Goal: Navigation & Orientation: Find specific page/section

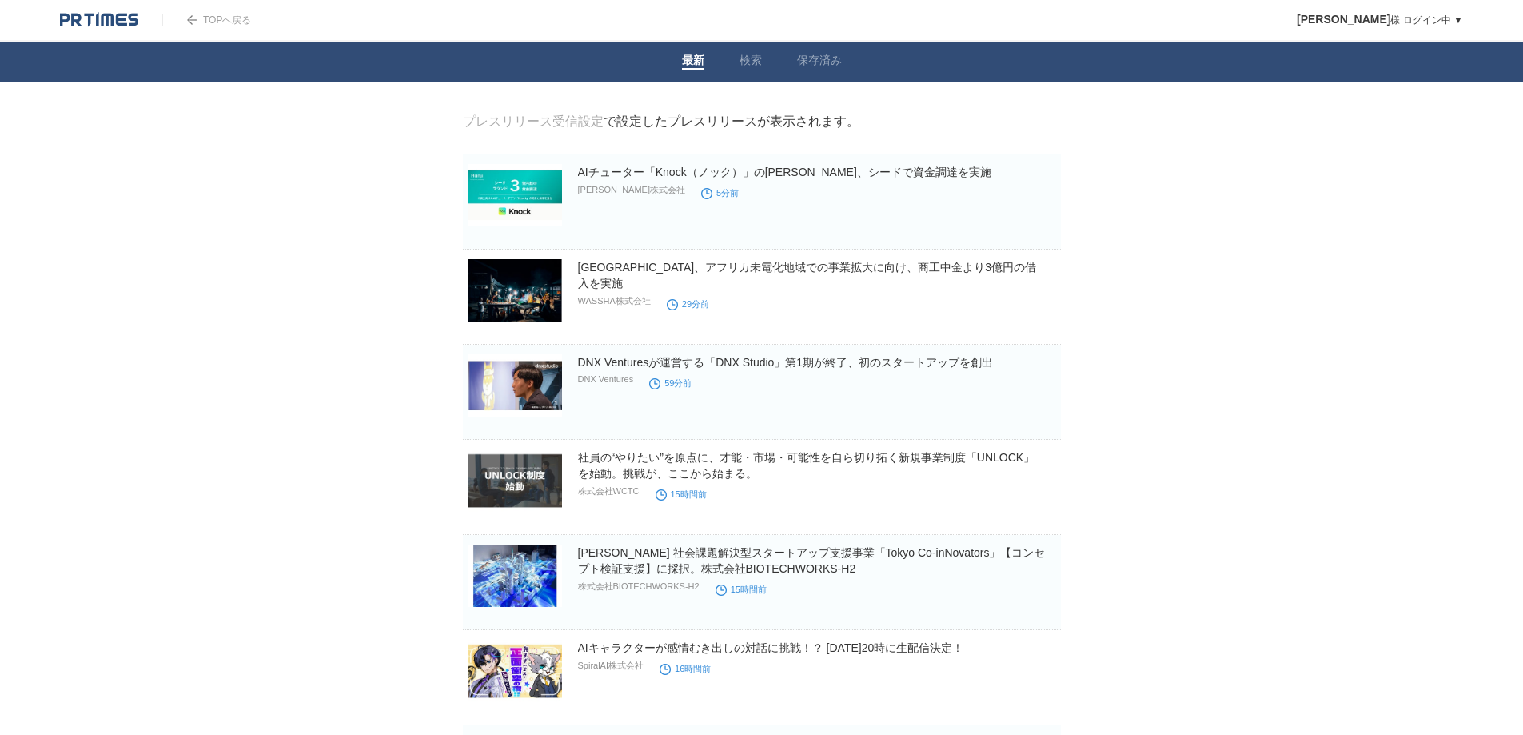
drag, startPoint x: 1169, startPoint y: 354, endPoint x: 1168, endPoint y: 362, distance: 8.0
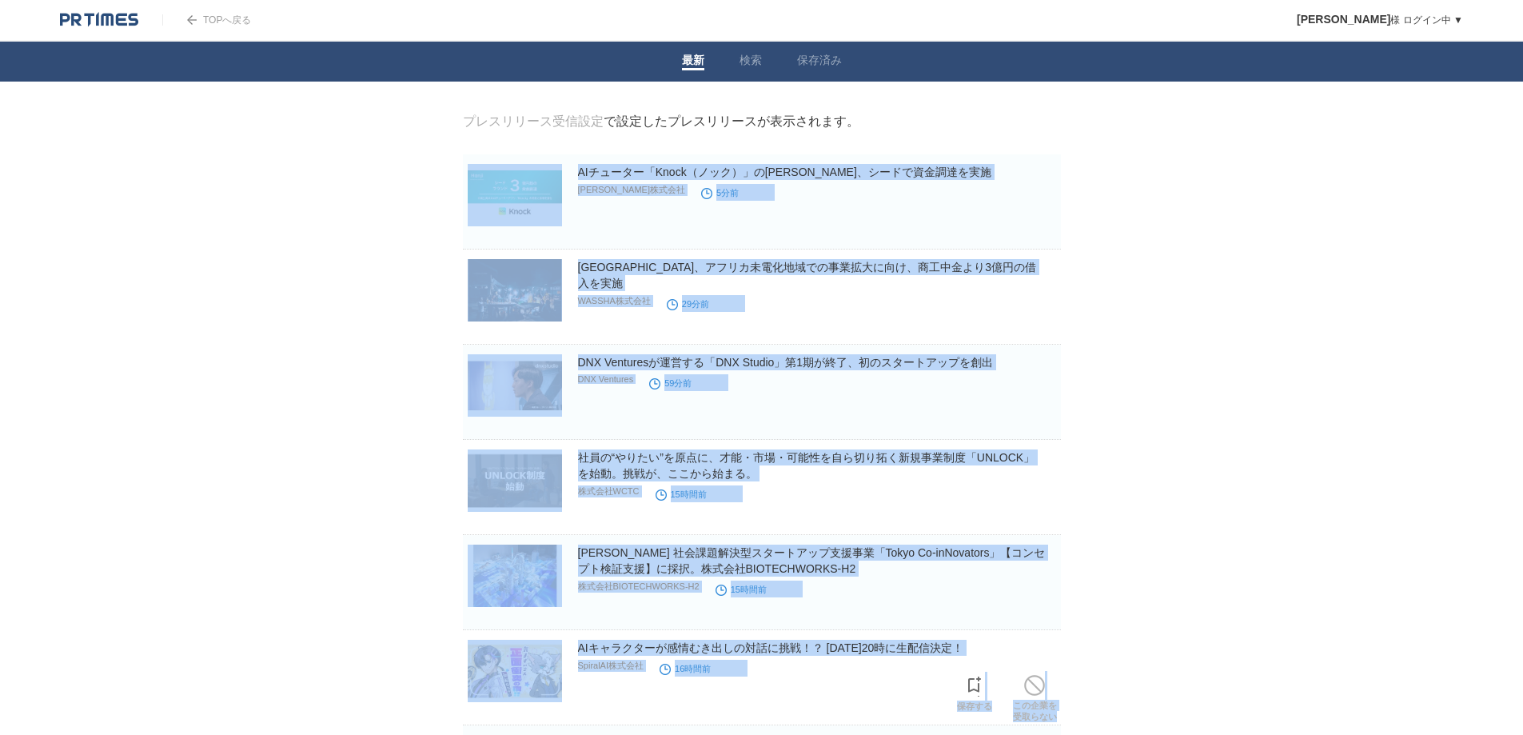
drag, startPoint x: 421, startPoint y: 150, endPoint x: 1103, endPoint y: 681, distance: 865.4
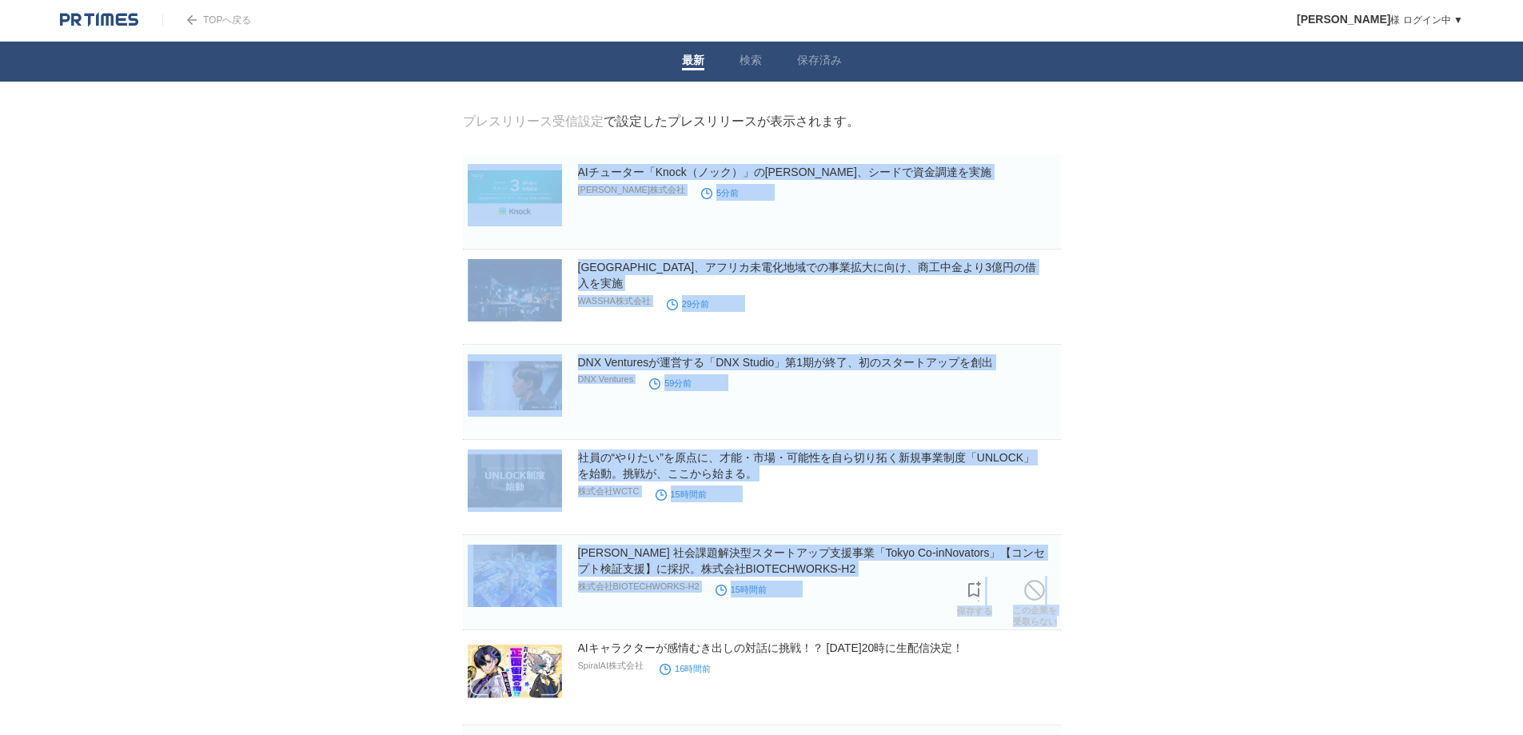
drag, startPoint x: 429, startPoint y: 163, endPoint x: 1348, endPoint y: 636, distance: 1033.8
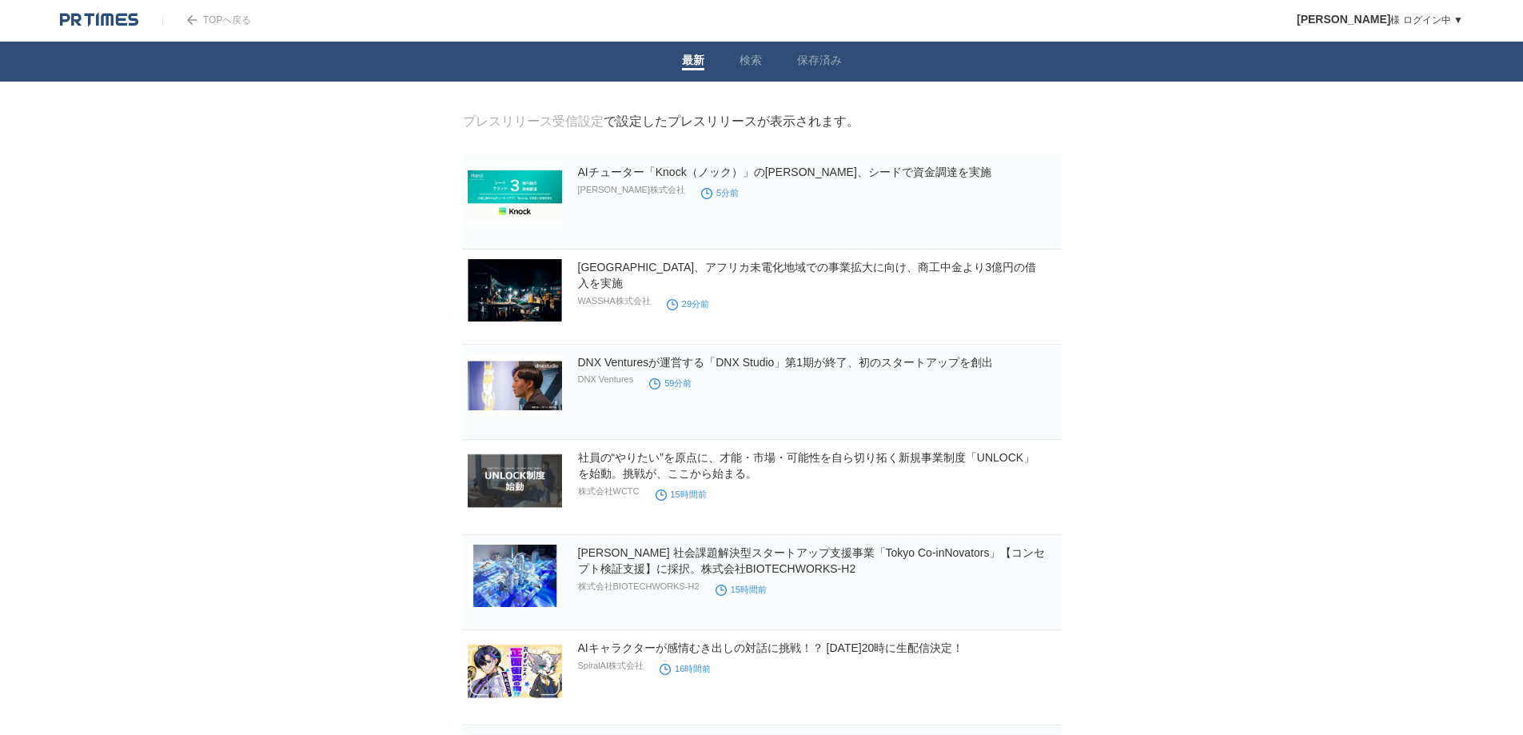
drag, startPoint x: 1185, startPoint y: 295, endPoint x: 1148, endPoint y: 289, distance: 37.2
